Goal: Task Accomplishment & Management: Use online tool/utility

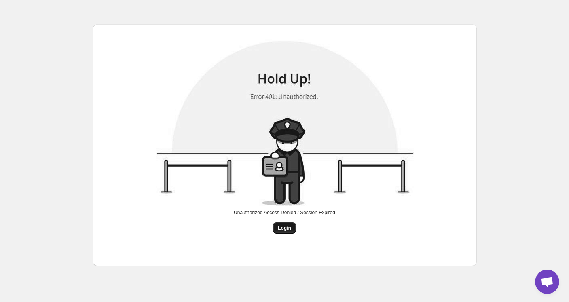
click at [289, 231] on span "Login" at bounding box center [284, 228] width 13 height 6
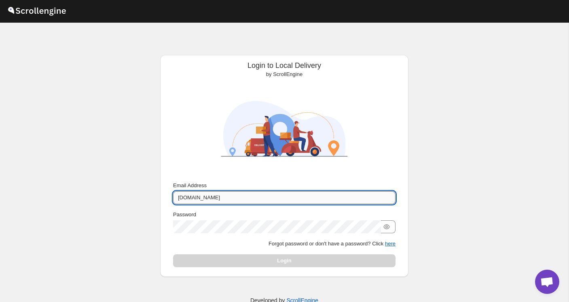
click at [231, 197] on input "[DOMAIN_NAME]" at bounding box center [284, 197] width 223 height 13
type input "[DOMAIN_NAME]"
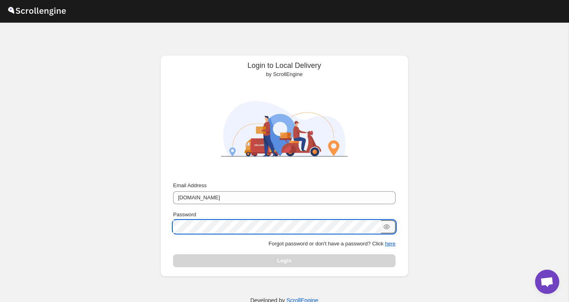
click at [184, 59] on button "Submit" at bounding box center [184, 59] width 23 height 8
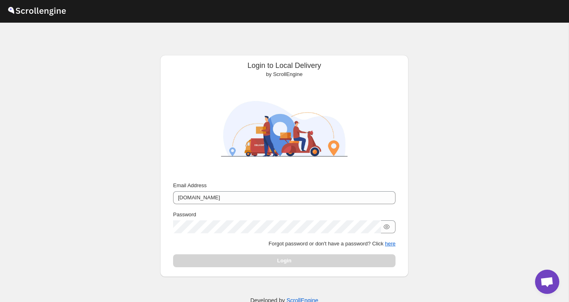
click at [252, 261] on div "Login" at bounding box center [284, 261] width 223 height 13
click at [389, 229] on icon "button" at bounding box center [387, 227] width 8 height 8
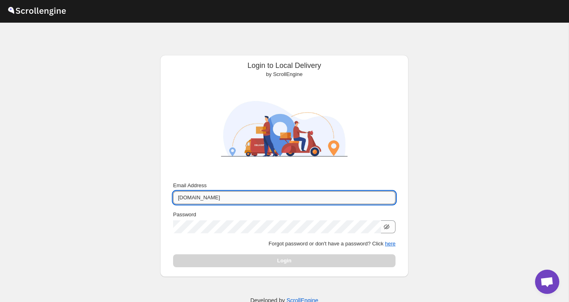
click at [304, 201] on input "[DOMAIN_NAME]" at bounding box center [284, 197] width 223 height 13
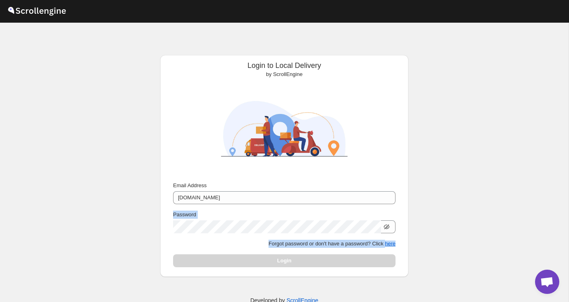
drag, startPoint x: 299, startPoint y: 255, endPoint x: 277, endPoint y: 205, distance: 54.5
click at [277, 205] on div "Email Address [DOMAIN_NAME] Password Forgot password or don't have a password? …" at bounding box center [284, 225] width 223 height 86
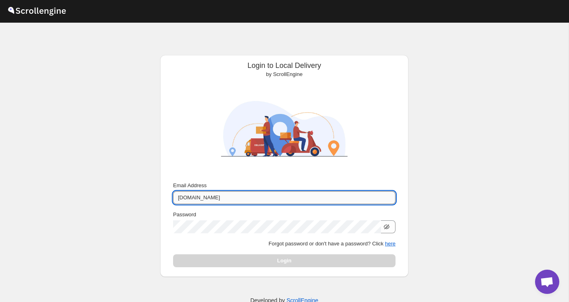
click at [177, 197] on input "[DOMAIN_NAME]" at bounding box center [284, 197] width 223 height 13
click at [138, 217] on div "Login to Local Delivery by ScrollEngine Submit Email Address [DOMAIN_NAME] Pass…" at bounding box center [284, 172] width 569 height 298
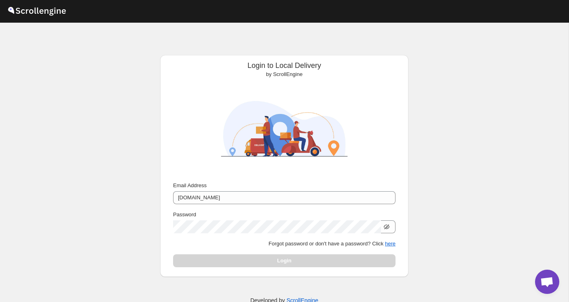
click at [229, 259] on div "Login" at bounding box center [284, 261] width 223 height 13
click at [277, 211] on div "Password" at bounding box center [284, 215] width 223 height 8
click at [277, 205] on div "Email Address [DOMAIN_NAME] Password Forgot password or don't have a password? …" at bounding box center [284, 225] width 223 height 86
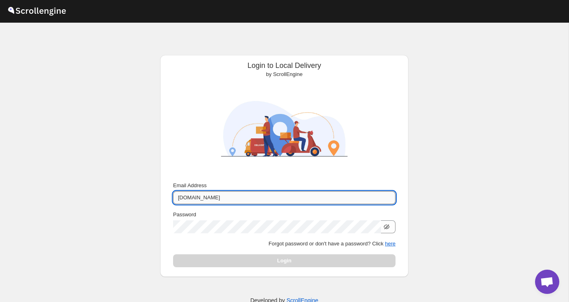
click at [274, 195] on input "[DOMAIN_NAME]" at bounding box center [284, 197] width 223 height 13
click at [206, 199] on input "Email Address" at bounding box center [284, 197] width 223 height 13
type input "A"
type input "[EMAIL_ADDRESS][DOMAIN_NAME]"
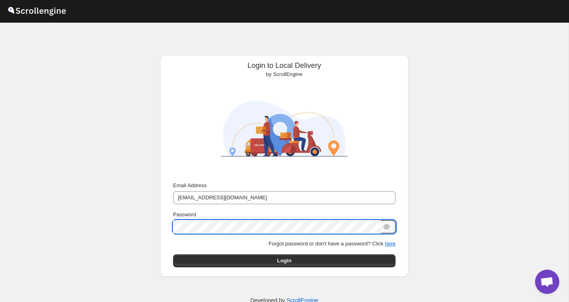
click at [184, 59] on button "Submit" at bounding box center [184, 59] width 23 height 8
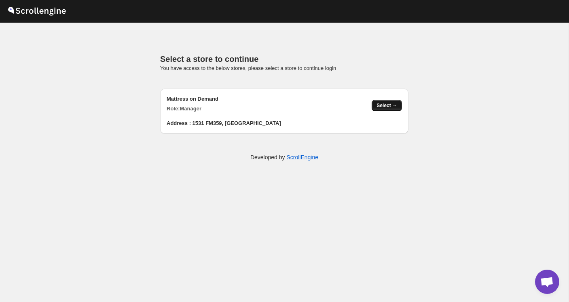
click at [385, 104] on span "Select →" at bounding box center [387, 105] width 21 height 6
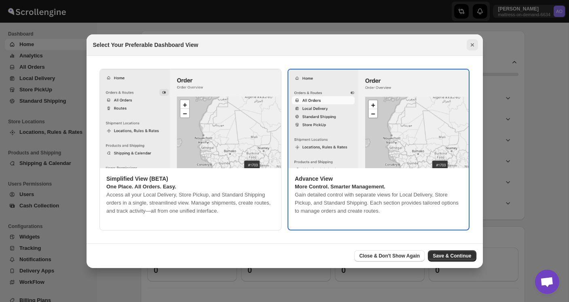
click at [470, 46] on icon "Close" at bounding box center [473, 45] width 8 height 8
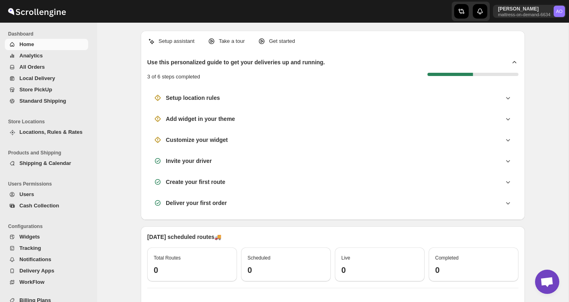
click at [59, 72] on button "All Orders" at bounding box center [46, 67] width 83 height 11
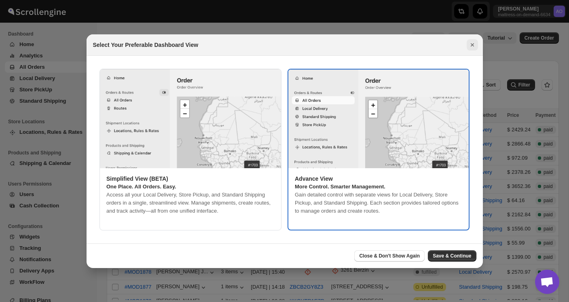
click at [470, 44] on icon "Close" at bounding box center [473, 45] width 8 height 8
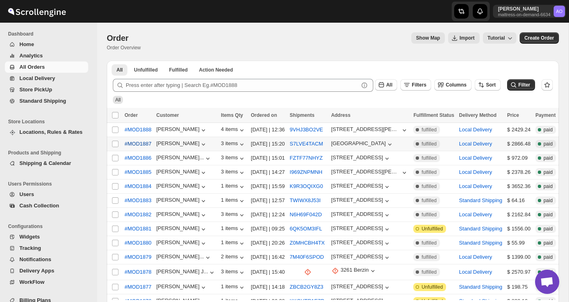
click at [154, 148] on button "#MOD1887" at bounding box center [138, 144] width 36 height 13
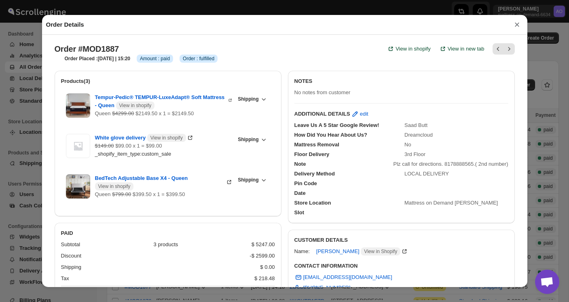
click at [517, 28] on button "×" at bounding box center [517, 24] width 12 height 11
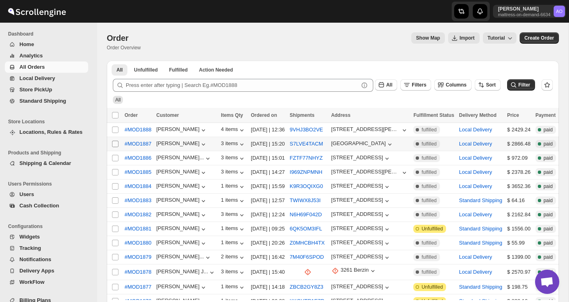
click at [116, 144] on input "Select order" at bounding box center [115, 144] width 6 height 6
checkbox input "true"
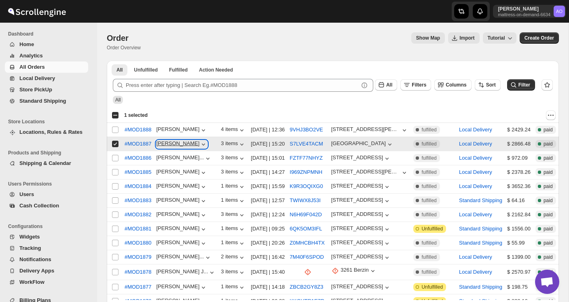
click at [187, 146] on div "Hunter Pearson" at bounding box center [181, 144] width 51 height 8
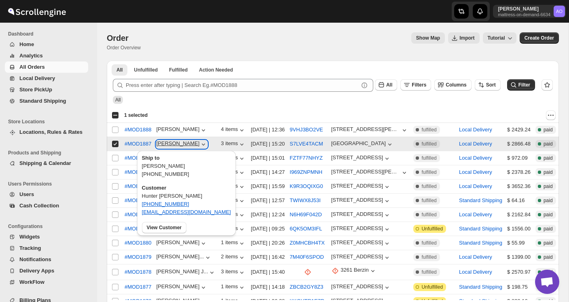
click at [192, 142] on div "Hunter Pearson" at bounding box center [181, 144] width 51 height 8
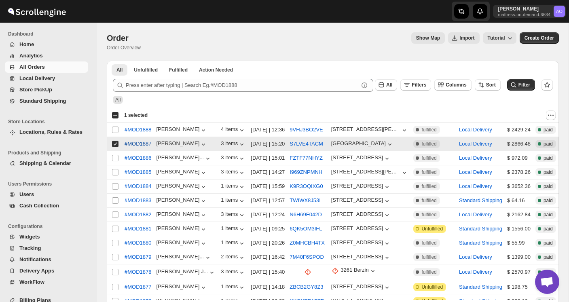
click at [145, 143] on span "#MOD1887" at bounding box center [138, 144] width 27 height 8
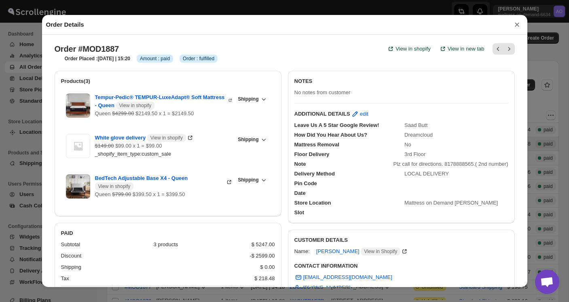
click at [343, 54] on div "Order Placed : 17-Aug-25 | 15:20 Info Amount : paid Info Order : fulfilled" at bounding box center [286, 55] width 457 height 15
click at [515, 27] on button "×" at bounding box center [517, 24] width 12 height 11
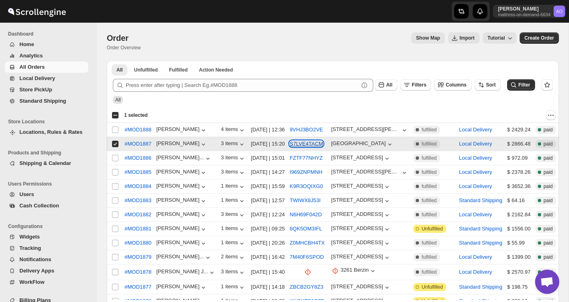
click at [323, 143] on button "S7LVE4TACM" at bounding box center [307, 144] width 34 height 6
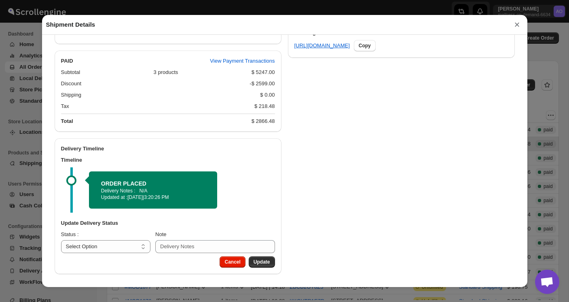
scroll to position [406, 0]
select select "PICKED_UP"
click at [256, 262] on span "Pick Products" at bounding box center [254, 262] width 32 height 6
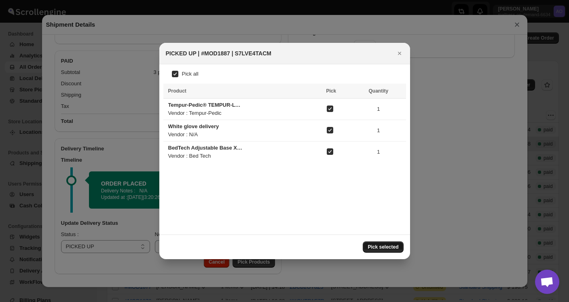
click at [383, 250] on span "Pick selected" at bounding box center [383, 247] width 31 height 6
select select
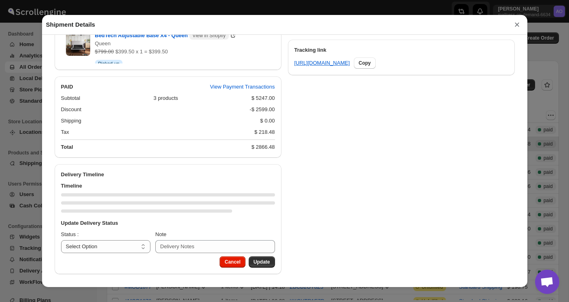
scroll to position [380, 0]
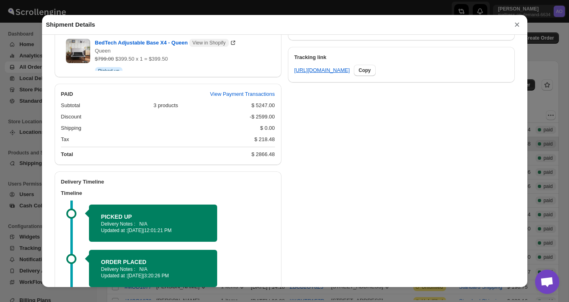
click at [520, 25] on button "×" at bounding box center [517, 24] width 12 height 11
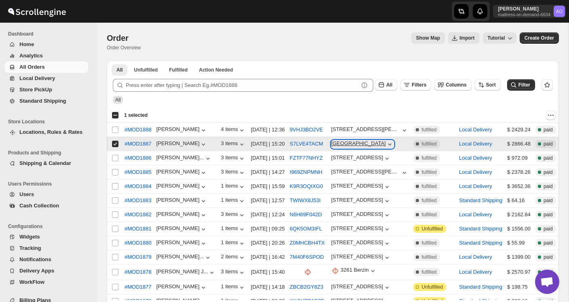
click at [394, 145] on icon "button" at bounding box center [390, 144] width 8 height 8
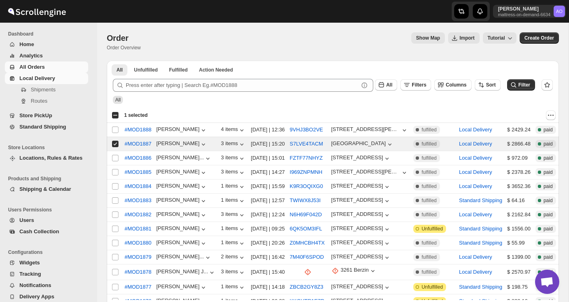
click at [50, 79] on span "Local Delivery" at bounding box center [37, 78] width 36 height 6
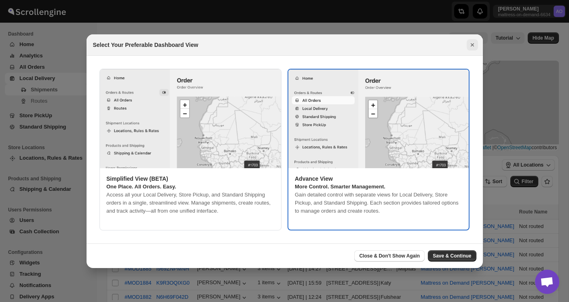
click at [473, 42] on icon "Close" at bounding box center [473, 45] width 8 height 8
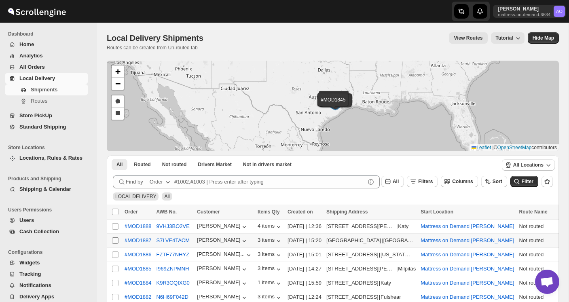
click at [116, 241] on input "Select shipment" at bounding box center [115, 241] width 6 height 6
checkbox input "true"
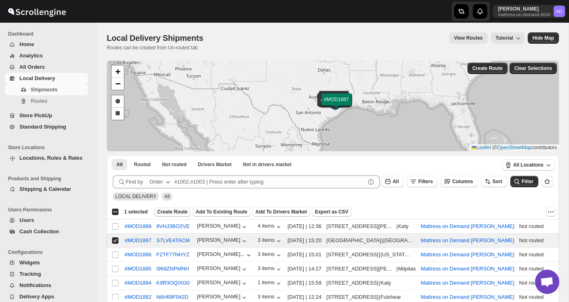
click at [170, 213] on span "Create Route" at bounding box center [172, 212] width 30 height 6
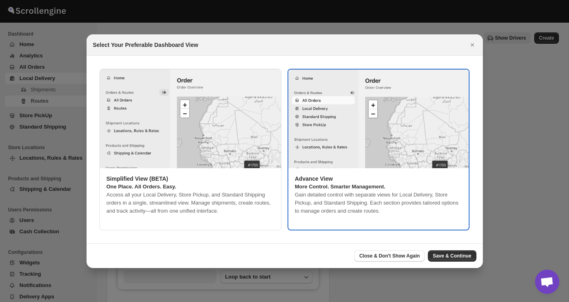
type input "Mattress on Demand Katy"
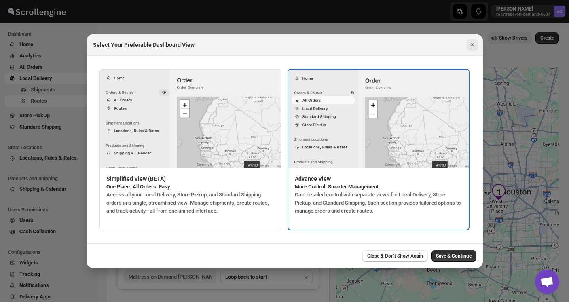
click at [471, 41] on icon "Close" at bounding box center [473, 45] width 8 height 8
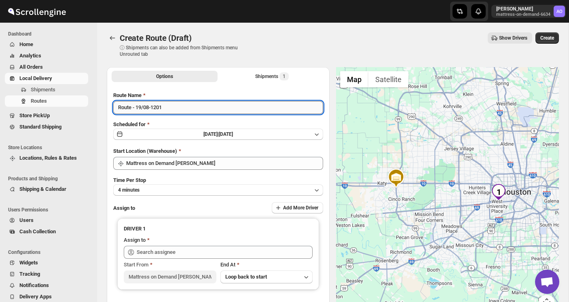
click at [210, 106] on input "Route - 19/08-1201" at bounding box center [218, 107] width 210 height 13
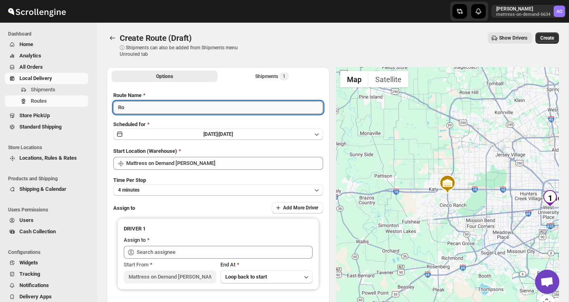
type input "R"
type input "MOD ROSE"
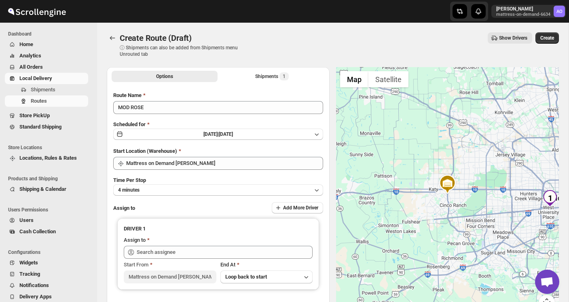
click at [178, 184] on div "Time Per Stop 4 minutes" at bounding box center [218, 185] width 210 height 19
click at [176, 186] on button "4 minutes" at bounding box center [218, 190] width 210 height 11
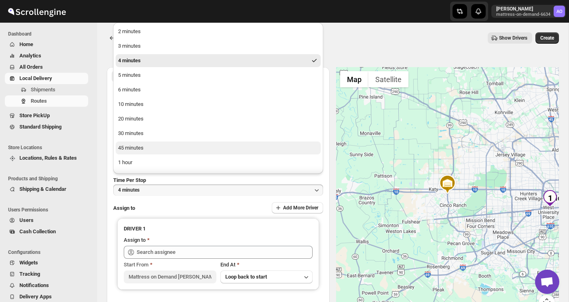
click at [146, 150] on button "45 minutes" at bounding box center [218, 148] width 205 height 13
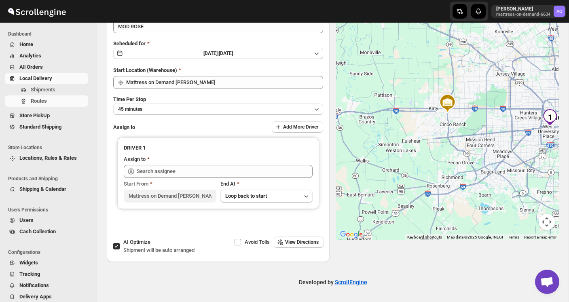
scroll to position [81, 0]
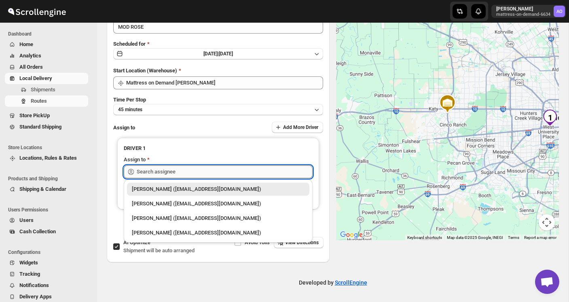
click at [172, 171] on input "text" at bounding box center [225, 172] width 176 height 13
click at [155, 235] on div "Andrew Olson (andrewolson160081@yahoo.com)" at bounding box center [218, 233] width 173 height 8
type input "Andrew Olson (andrewolson160081@yahoo.com)"
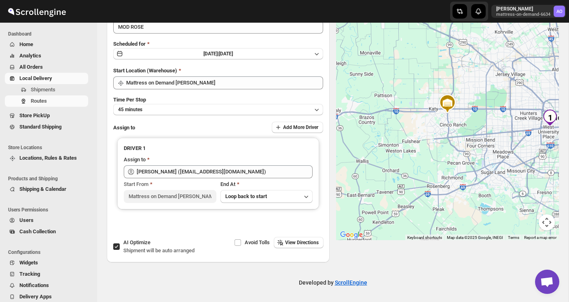
click at [492, 276] on div "Developed by ScrollEngine" at bounding box center [333, 283] width 472 height 40
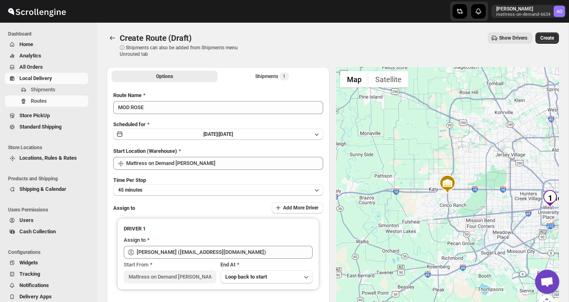
scroll to position [0, 0]
click at [550, 35] on span "Create" at bounding box center [548, 38] width 14 height 6
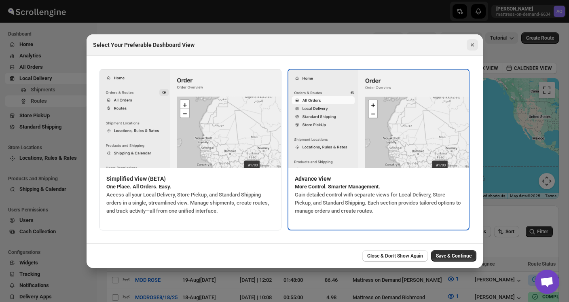
click at [472, 43] on icon "Close" at bounding box center [473, 45] width 8 height 8
